Goal: Information Seeking & Learning: Learn about a topic

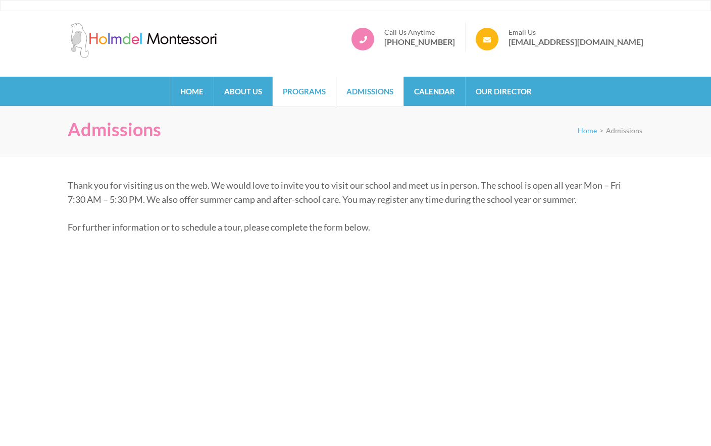
click at [300, 92] on link "Programs" at bounding box center [304, 91] width 63 height 29
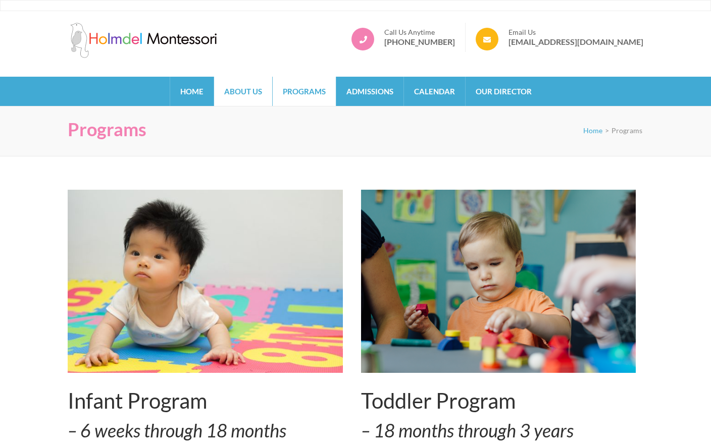
click at [243, 88] on link "About Us" at bounding box center [243, 91] width 58 height 29
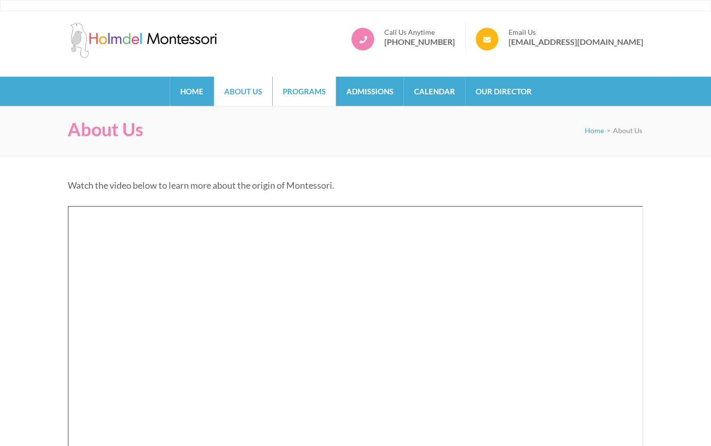
click at [307, 86] on link "Programs" at bounding box center [304, 91] width 63 height 29
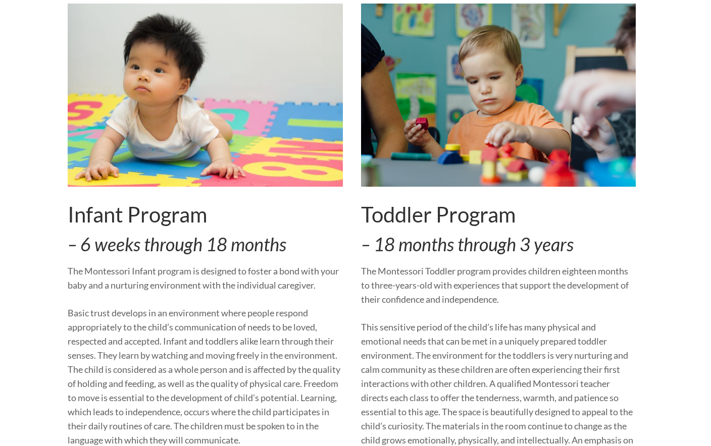
scroll to position [212, 0]
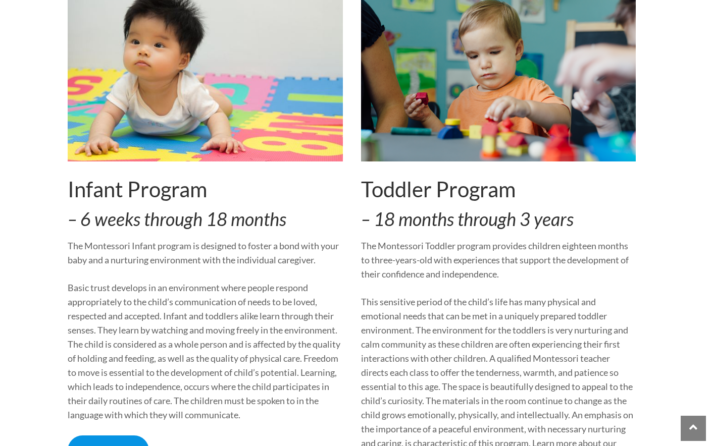
click at [97, 241] on p "The Montessori Infant program is designed to foster a bond with your baby and a…" at bounding box center [205, 253] width 275 height 28
click at [90, 196] on h2 "Infant Program" at bounding box center [205, 189] width 275 height 25
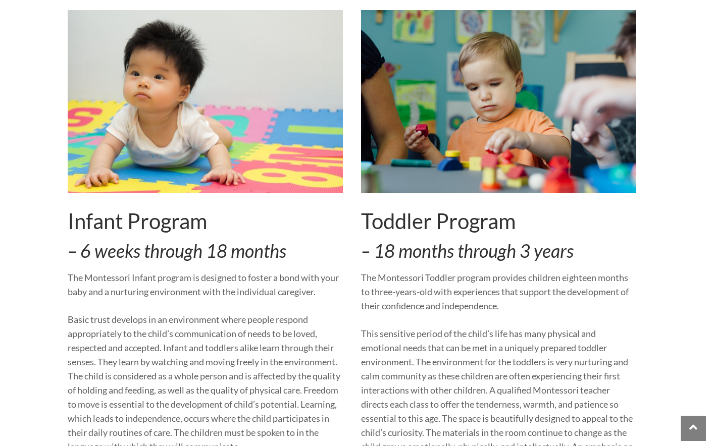
scroll to position [0, 0]
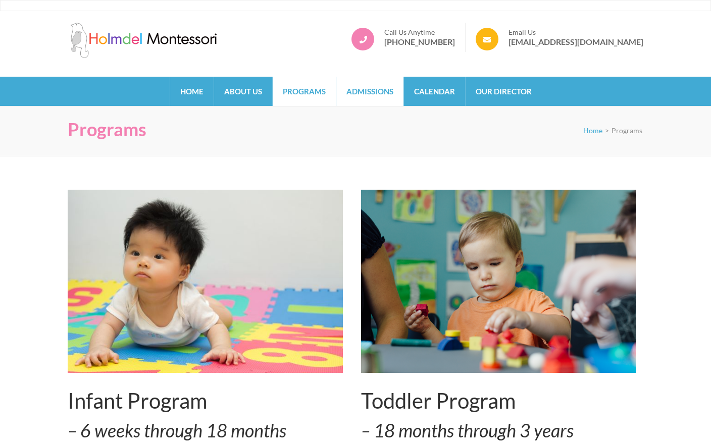
click at [368, 90] on link "Admissions" at bounding box center [369, 91] width 67 height 29
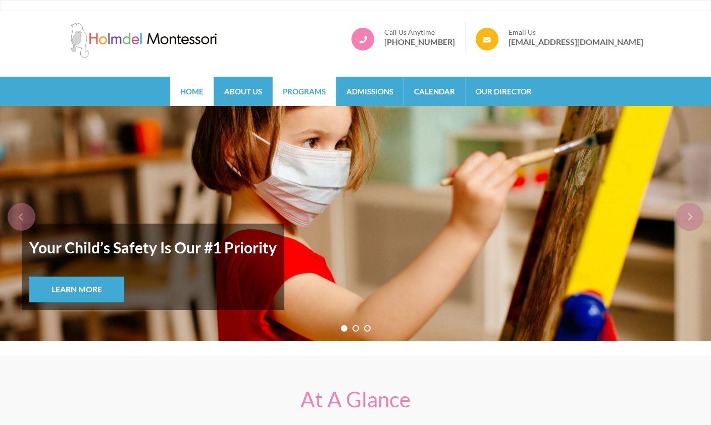
click at [298, 88] on link "Programs" at bounding box center [304, 91] width 63 height 29
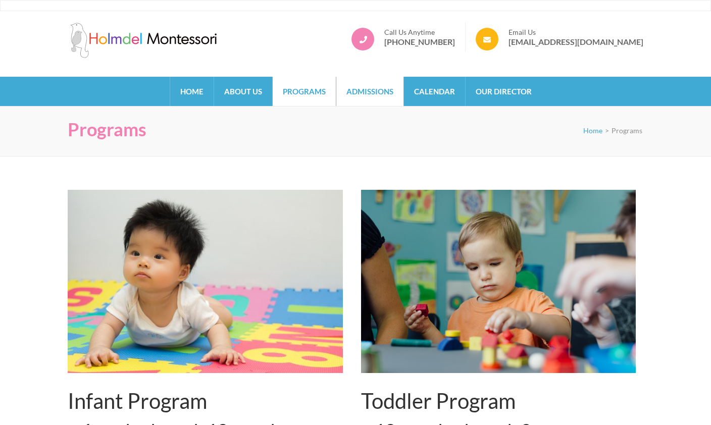
click at [375, 97] on link "Admissions" at bounding box center [369, 91] width 67 height 29
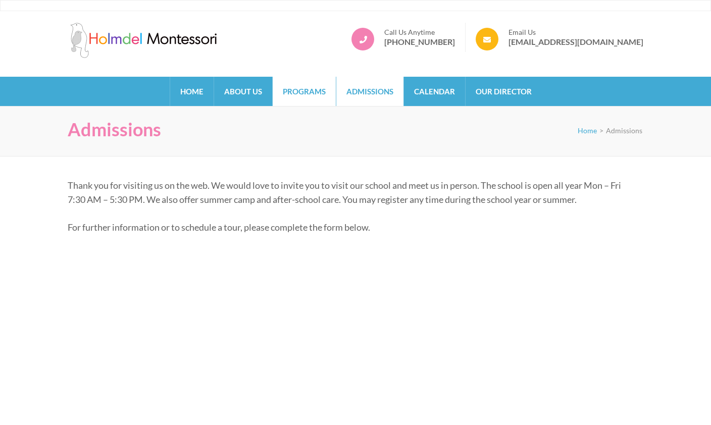
click at [300, 89] on link "Programs" at bounding box center [304, 91] width 63 height 29
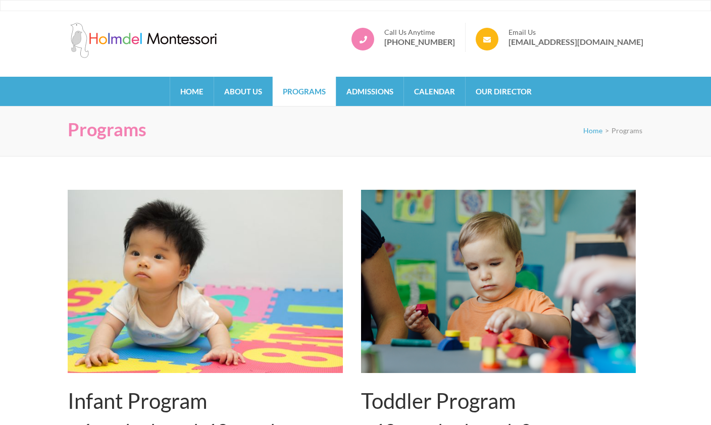
click at [131, 247] on img at bounding box center [205, 281] width 275 height 183
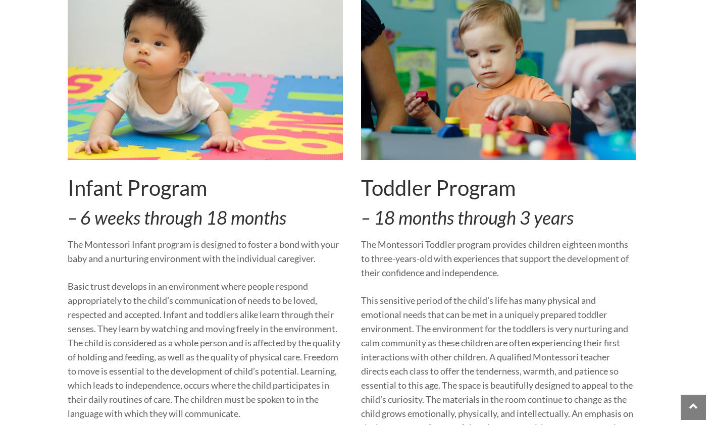
click at [88, 195] on h2 "Infant Program" at bounding box center [205, 187] width 275 height 25
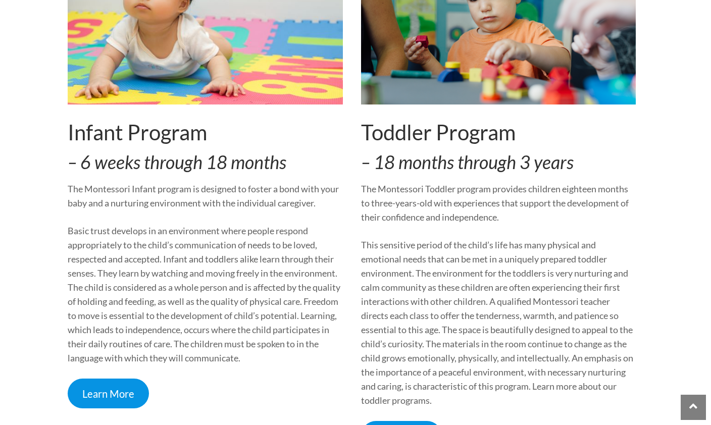
scroll to position [356, 0]
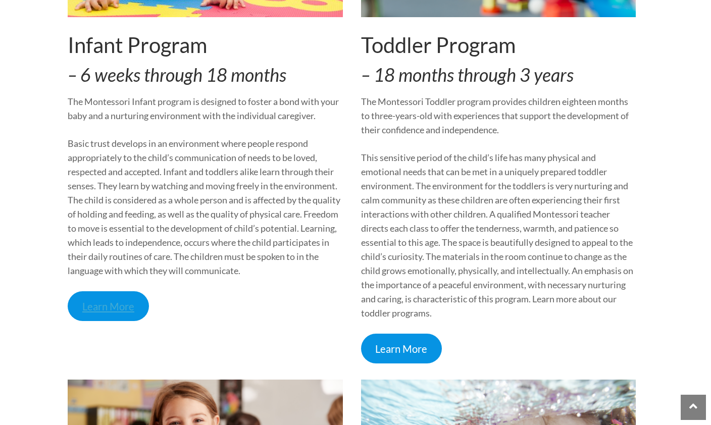
click at [88, 312] on link "Learn More" at bounding box center [108, 306] width 81 height 30
